Goal: Information Seeking & Learning: Learn about a topic

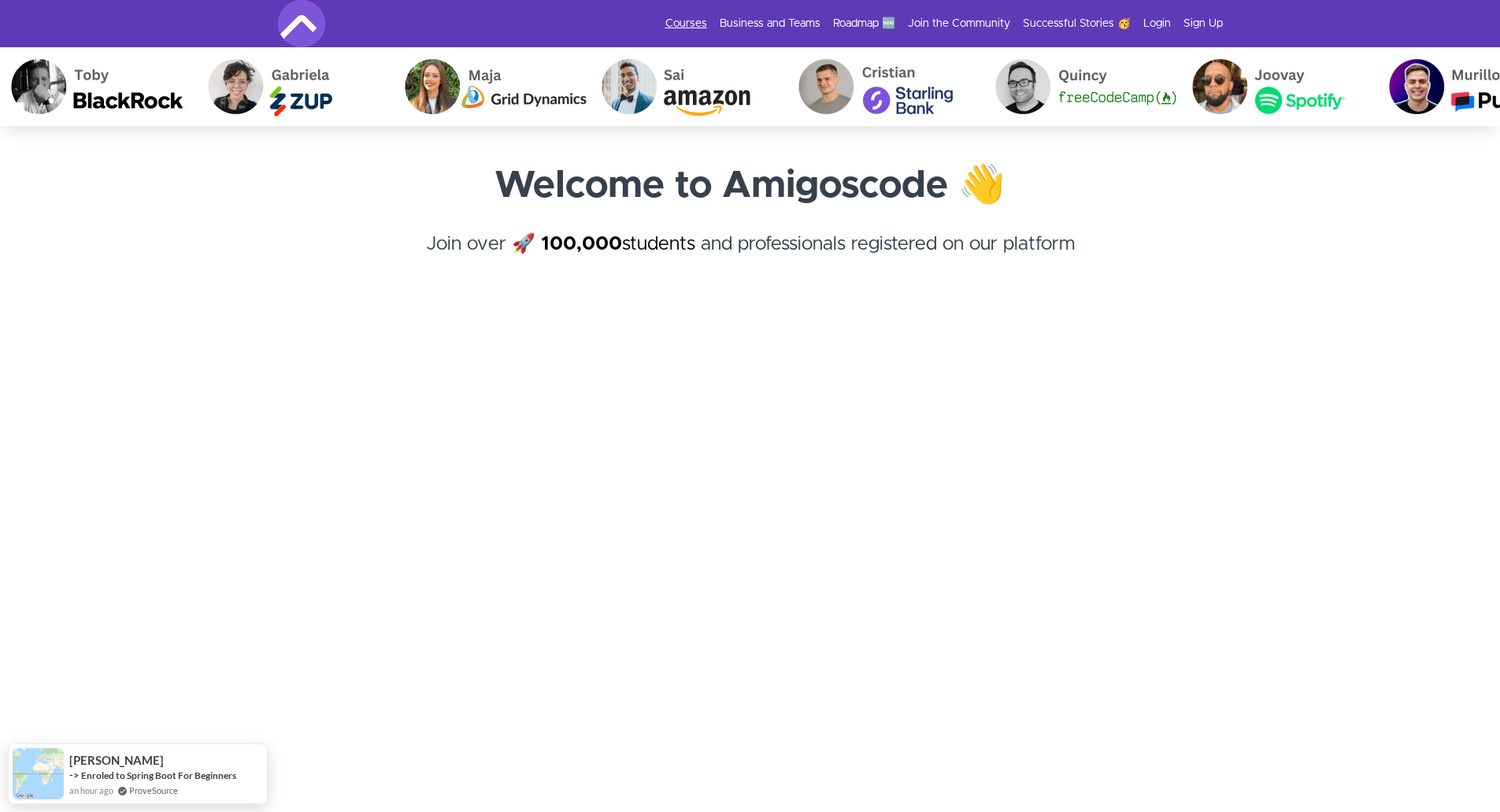
click at [688, 26] on link "Courses" at bounding box center [685, 24] width 41 height 16
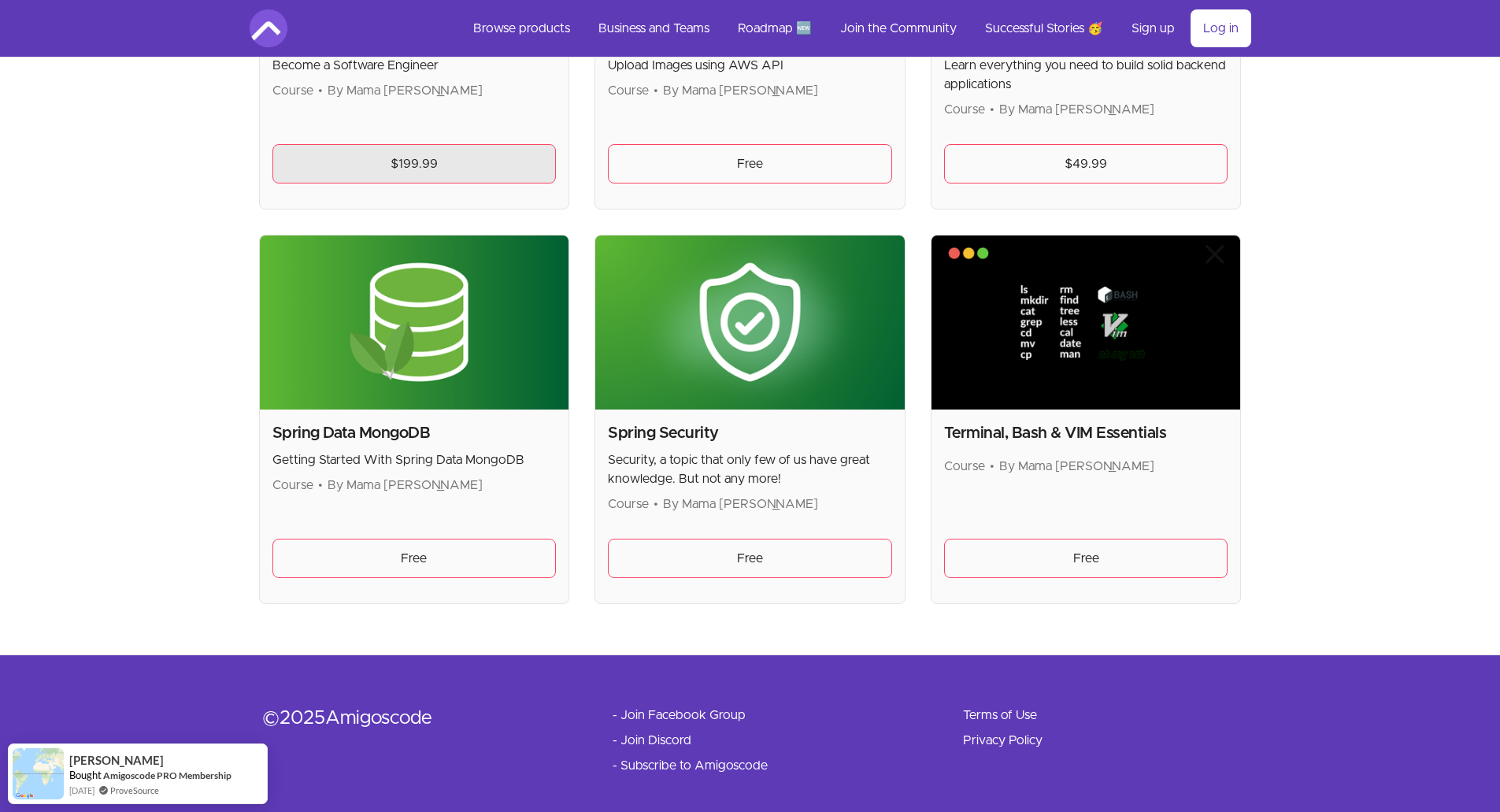
scroll to position [3858, 0]
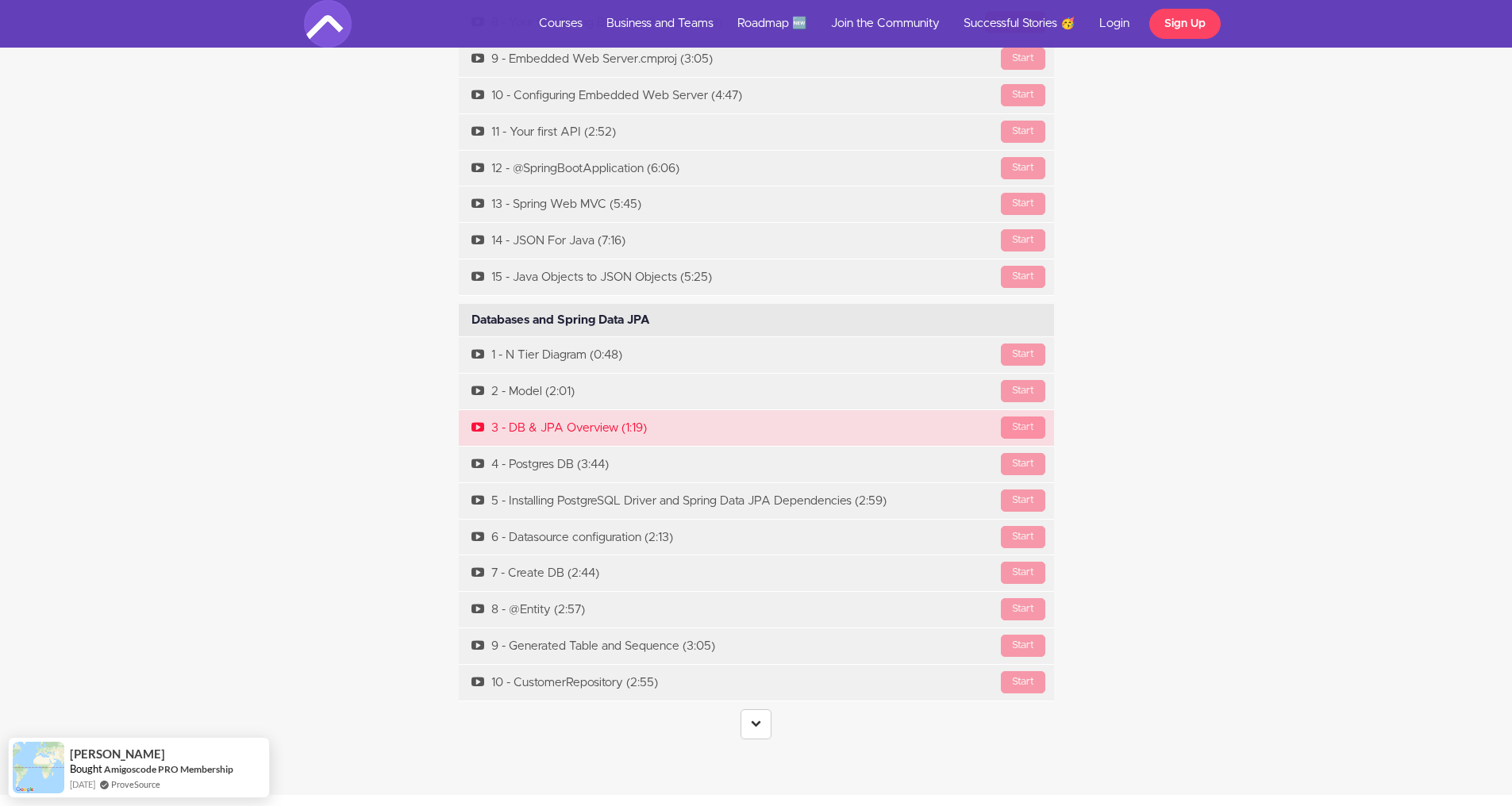
scroll to position [6030, 0]
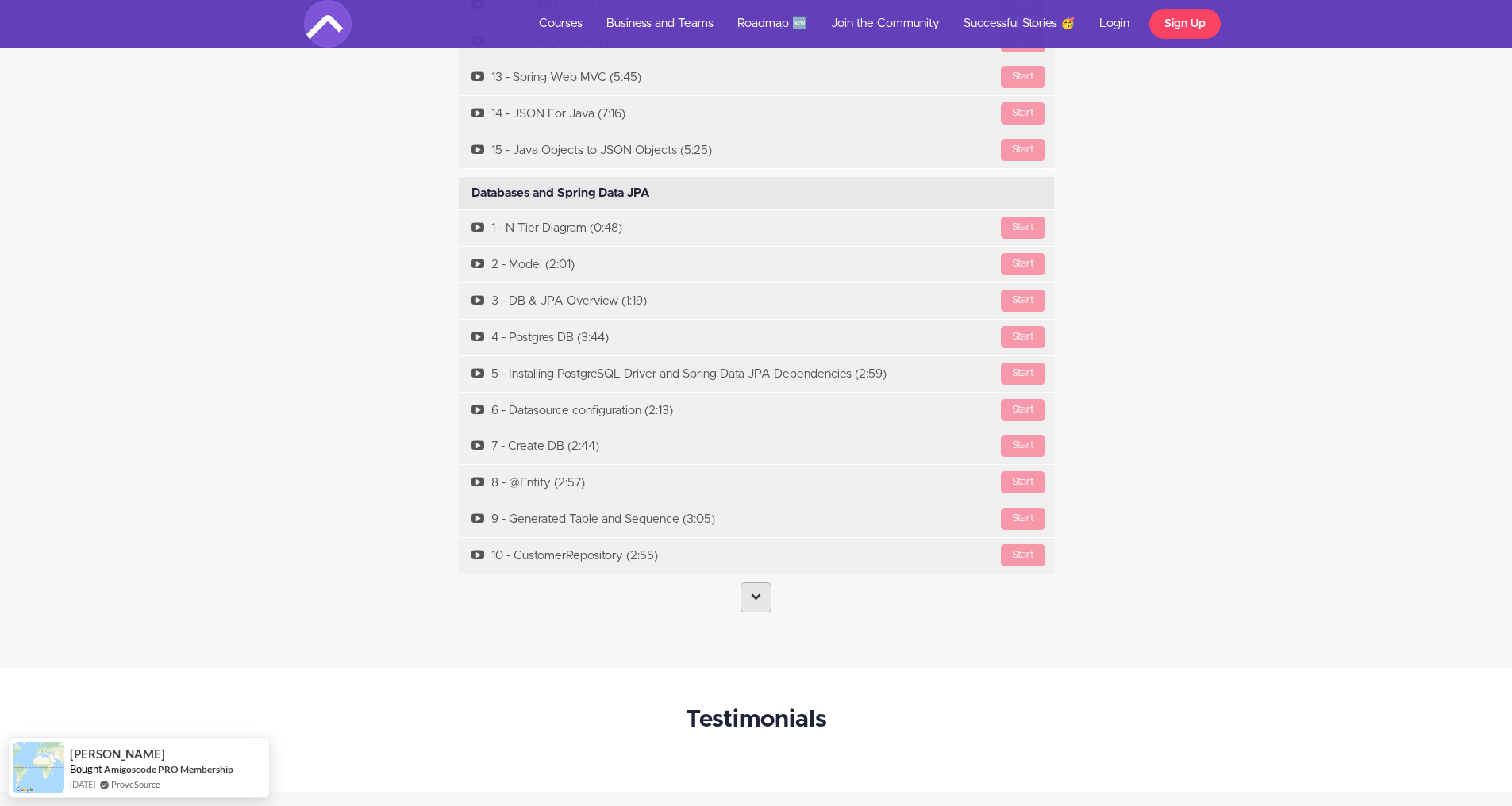
click at [763, 599] on link at bounding box center [756, 598] width 31 height 30
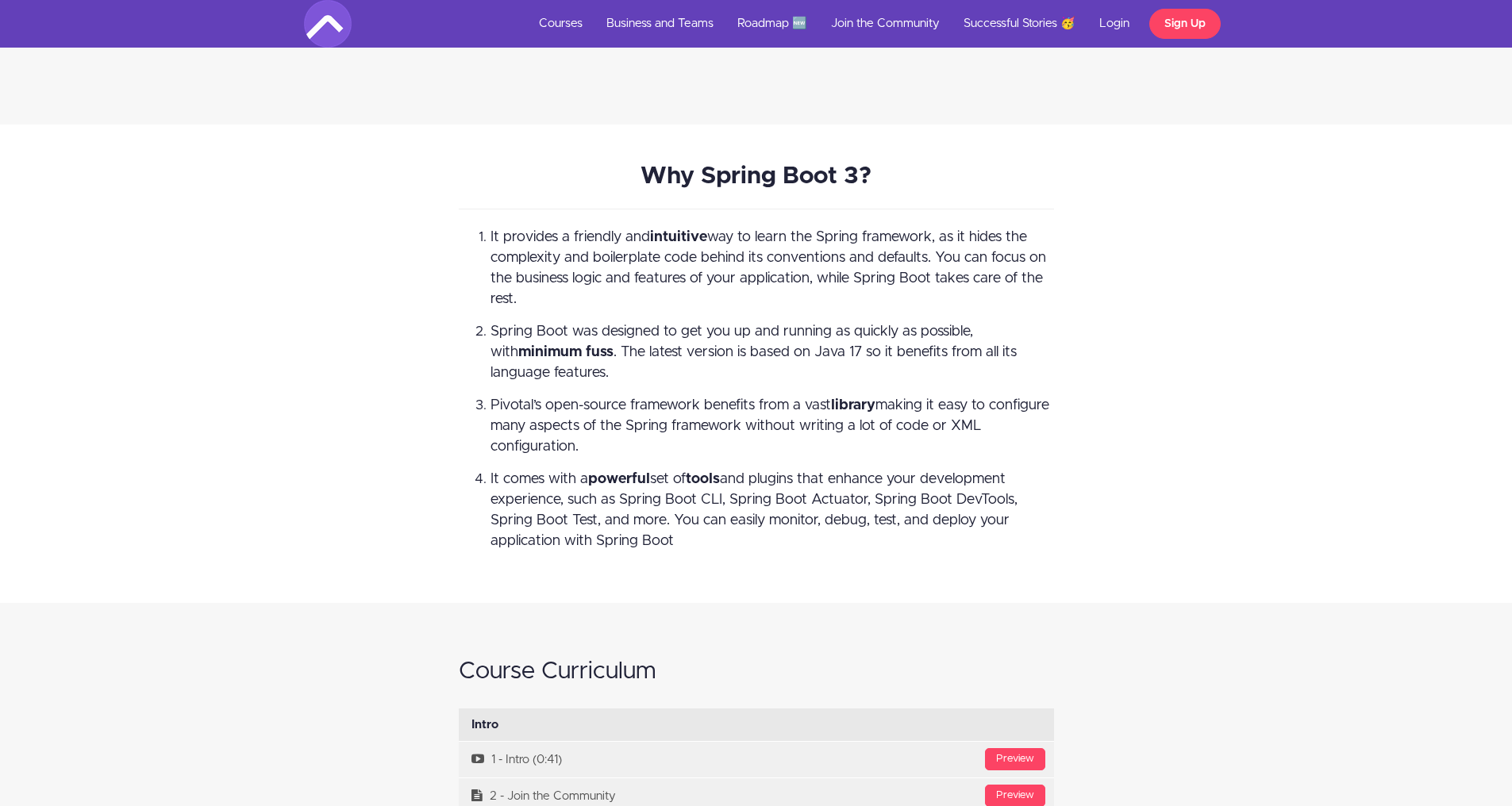
scroll to position [4999, 0]
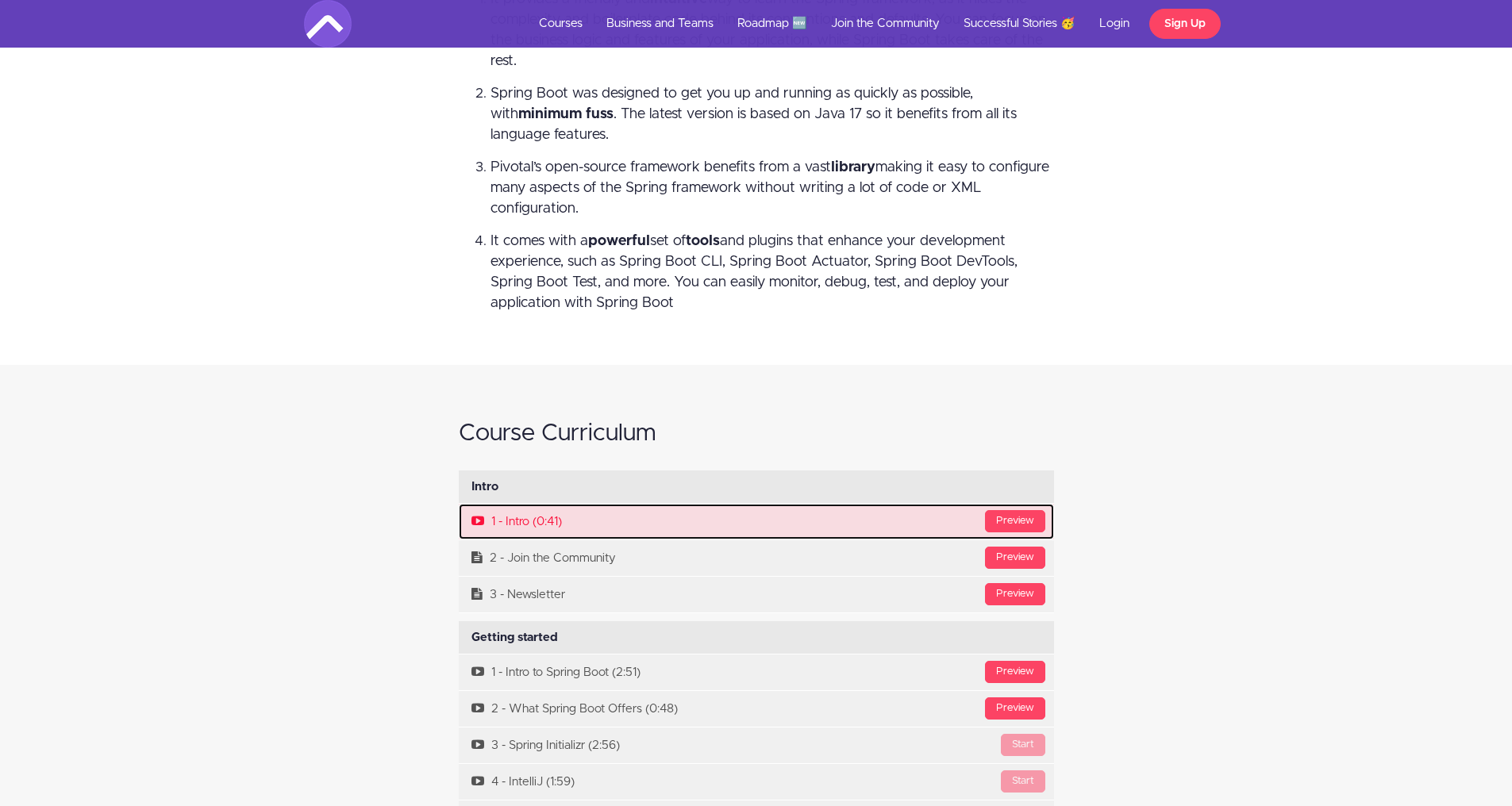
click at [521, 526] on link "Preview 1 - Intro (0:41)" at bounding box center [756, 521] width 595 height 35
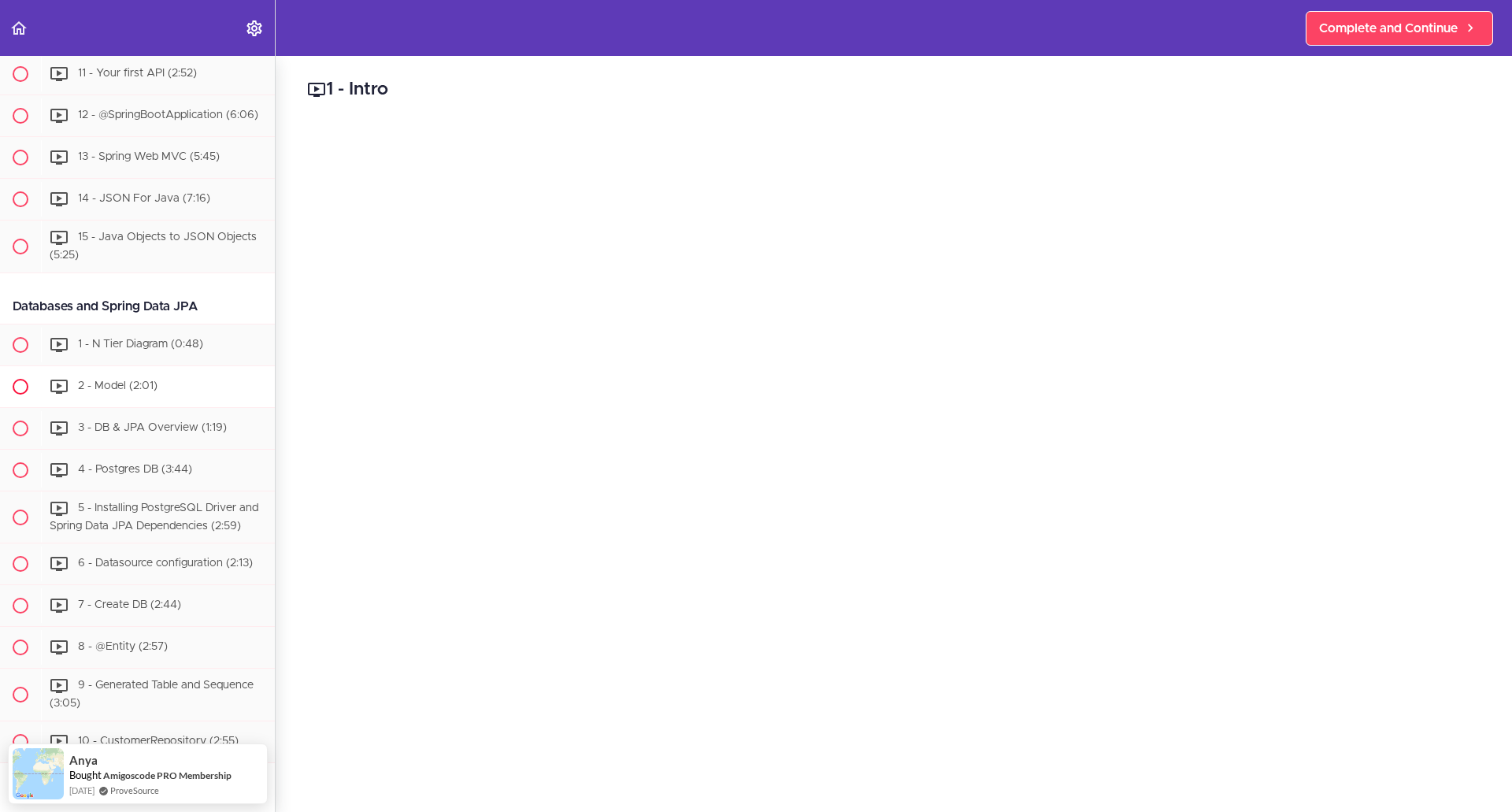
scroll to position [789, 0]
